Goal: Task Accomplishment & Management: Manage account settings

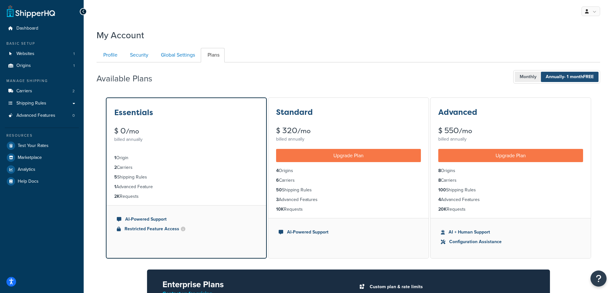
click at [529, 78] on span "Monthly" at bounding box center [528, 77] width 26 height 10
click at [424, 15] on div "My Profile Billing Global Settings Contact Us Logout" at bounding box center [348, 11] width 529 height 23
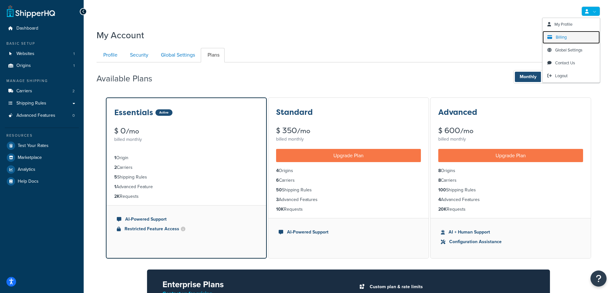
click at [573, 34] on link "Billing" at bounding box center [570, 37] width 57 height 13
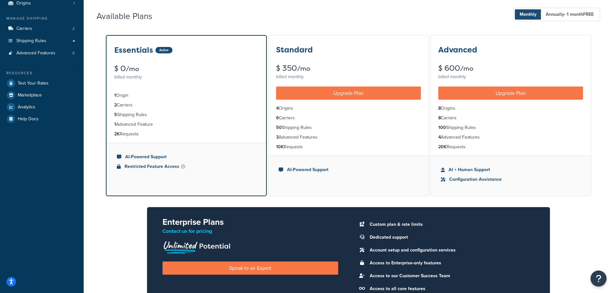
click at [100, 225] on div "Essentials Active $ 0 /mo billed monthly 1 Origin 2 Carriers 5 Shipping Rules 1…" at bounding box center [347, 173] width 503 height 278
